Goal: Check status: Check status

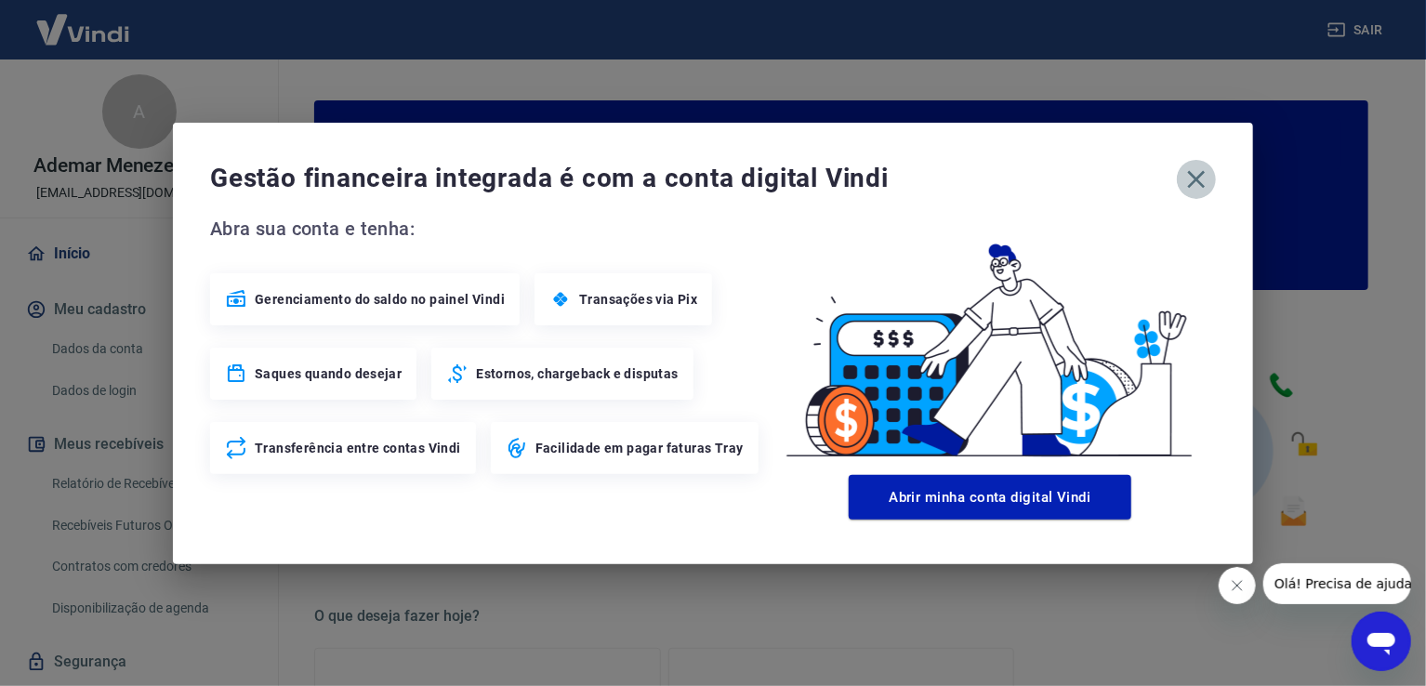
click at [1188, 174] on icon "button" at bounding box center [1197, 180] width 30 height 30
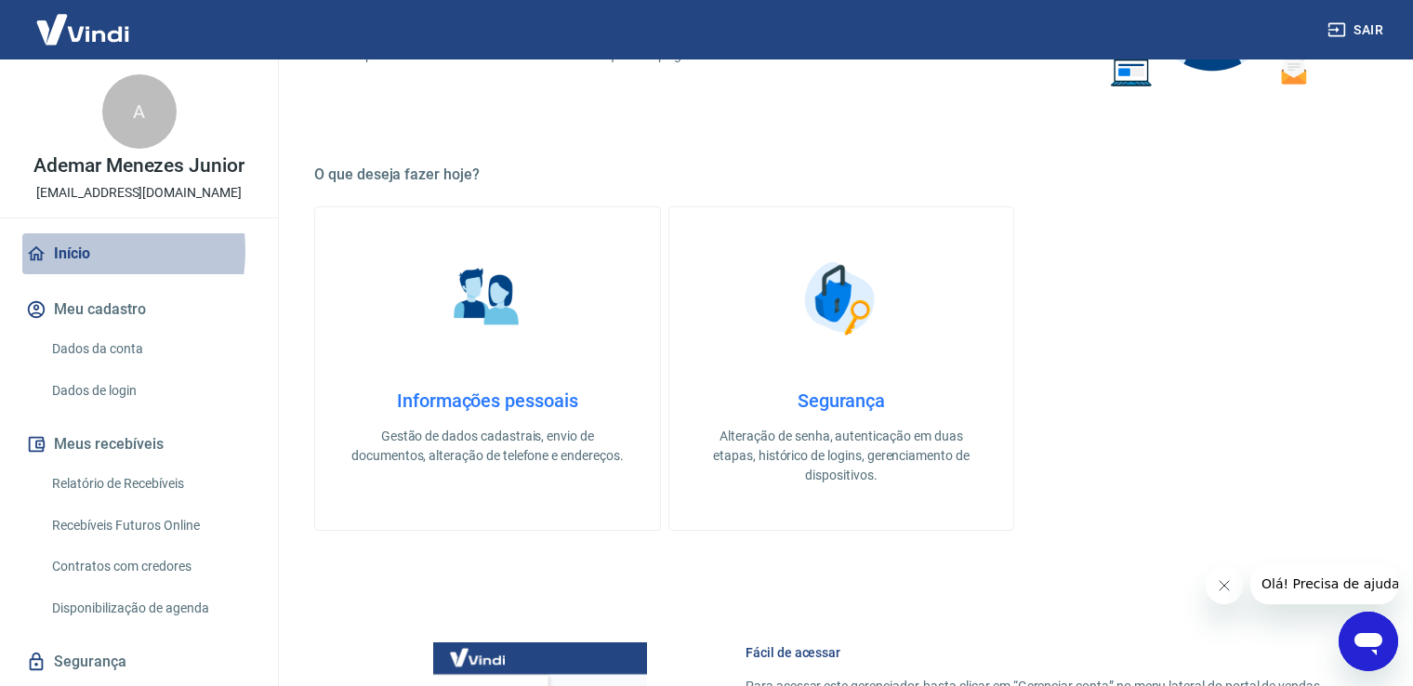
click at [73, 251] on link "Início" at bounding box center [138, 253] width 233 height 41
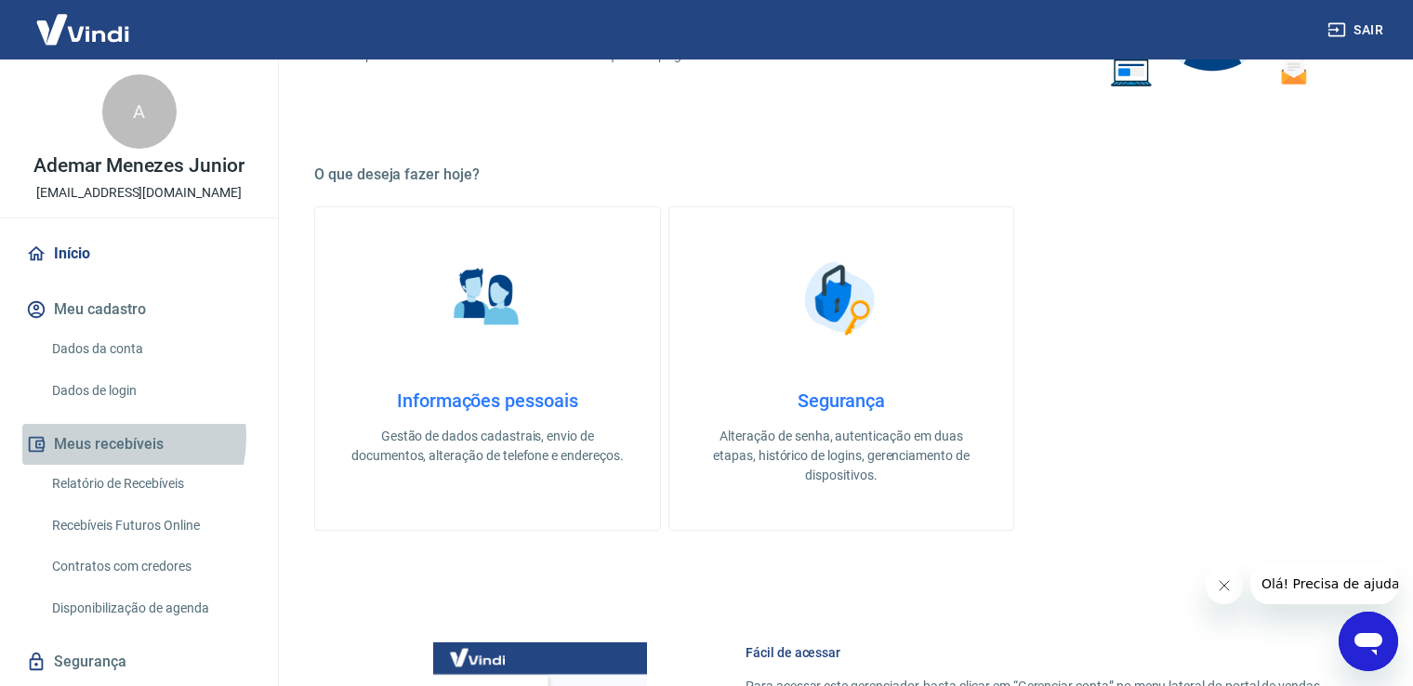
click at [102, 437] on button "Meus recebíveis" at bounding box center [138, 444] width 233 height 41
